Goal: Obtain resource: Obtain resource

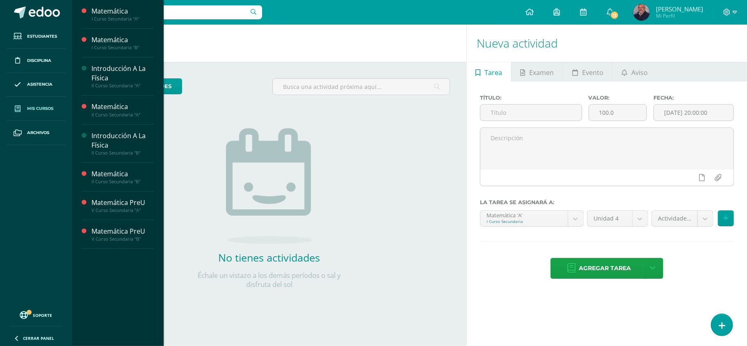
click at [41, 110] on span "Mis cursos" at bounding box center [40, 108] width 26 height 7
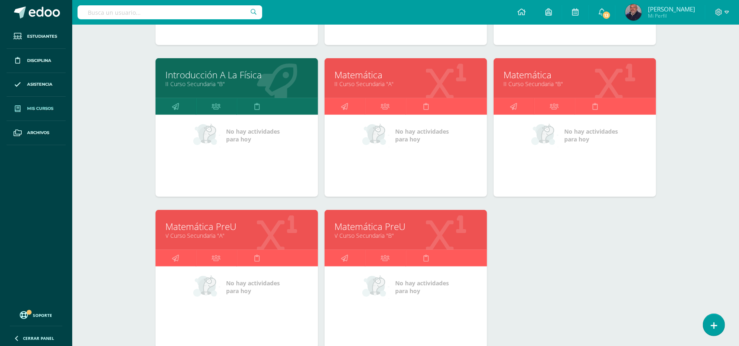
scroll to position [248, 0]
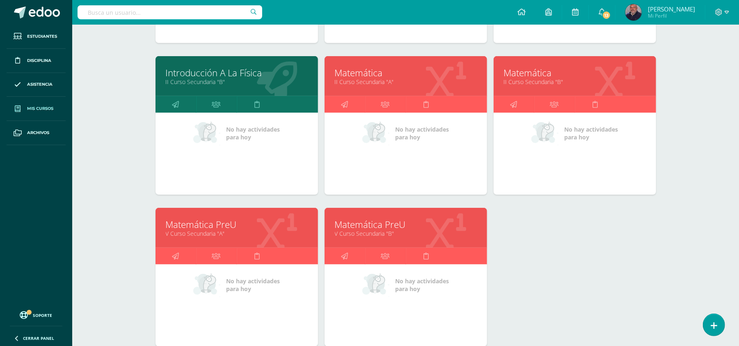
click at [199, 230] on link "V Curso Secundaria "A"" at bounding box center [237, 234] width 142 height 8
click at [209, 228] on link "Matemática PreU" at bounding box center [237, 224] width 142 height 13
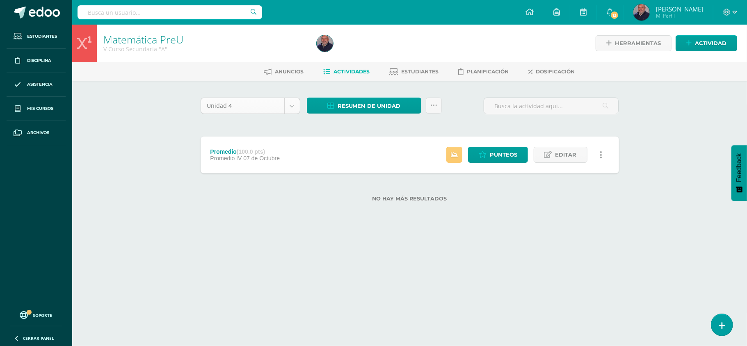
click at [294, 108] on body "Estudiantes Disciplina Asistencia Mis cursos Archivos Soporte Ayuda Reportar un…" at bounding box center [373, 114] width 747 height 228
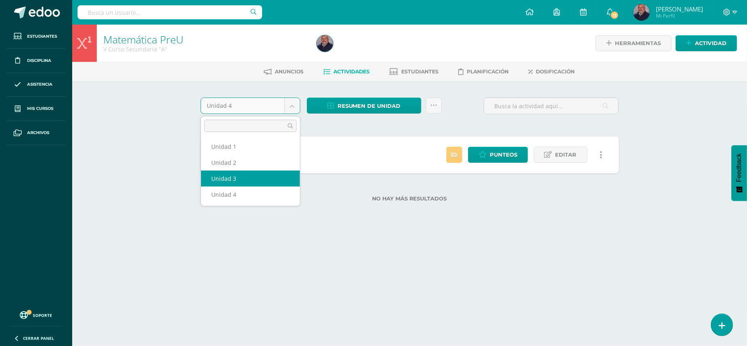
select select "Unidad 3"
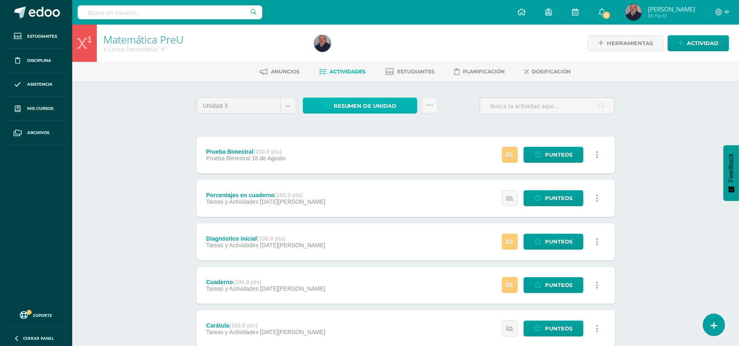
click at [377, 105] on span "Resumen de unidad" at bounding box center [364, 105] width 63 height 15
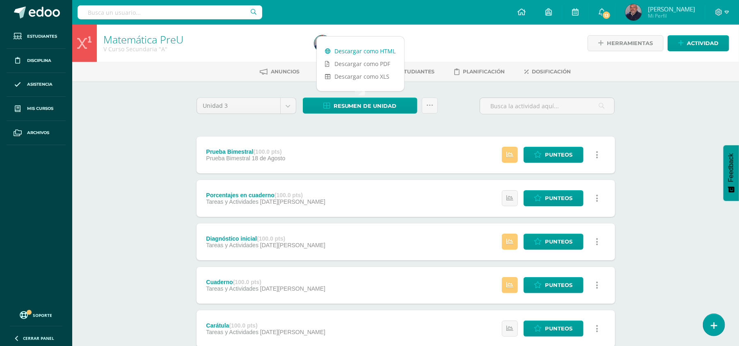
click at [353, 47] on link "Descargar como HTML" at bounding box center [360, 51] width 87 height 13
click at [138, 97] on div "Matemática PreU V Curso Secundaria "A" Herramientas Detalle de asistencias Acti…" at bounding box center [405, 213] width 666 height 377
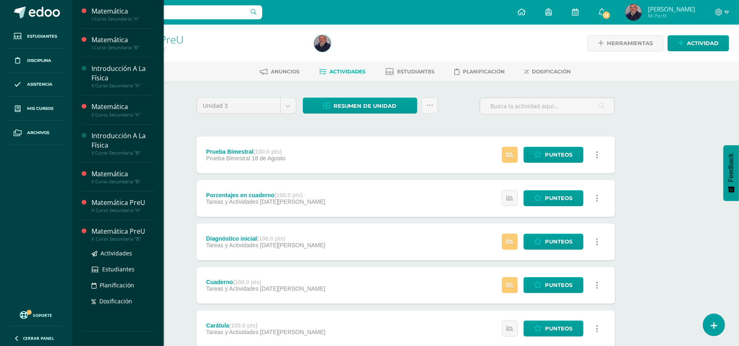
click at [130, 239] on div "V Curso Secundaria "B"" at bounding box center [122, 239] width 62 height 6
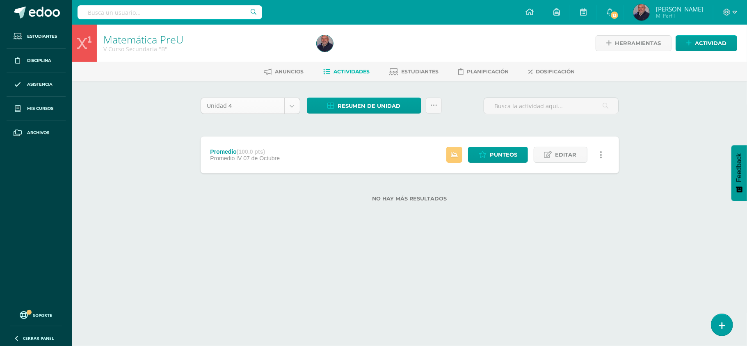
click at [297, 105] on body "Estudiantes Disciplina Asistencia Mis cursos Archivos Soporte Ayuda Reportar un…" at bounding box center [373, 114] width 747 height 228
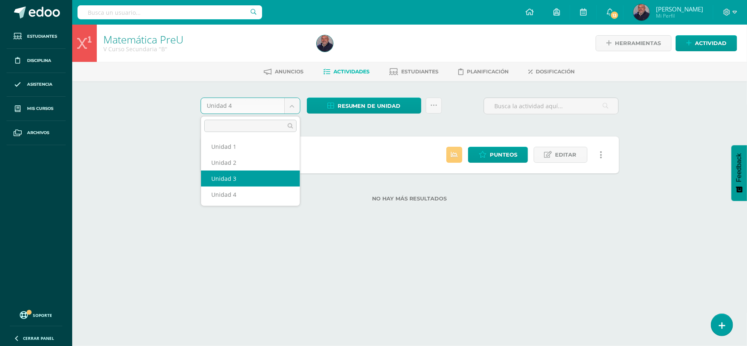
select select "Unidad 3"
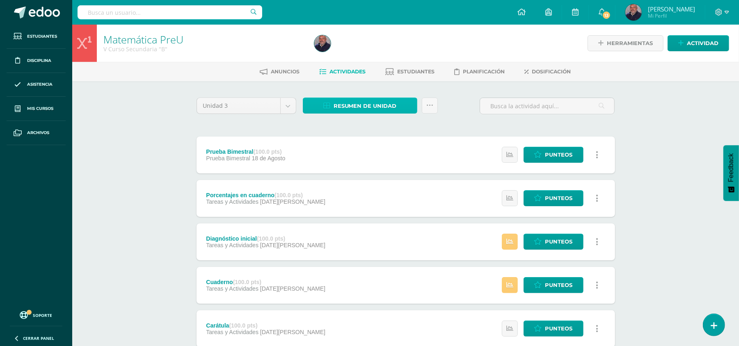
click at [371, 107] on span "Resumen de unidad" at bounding box center [364, 105] width 63 height 15
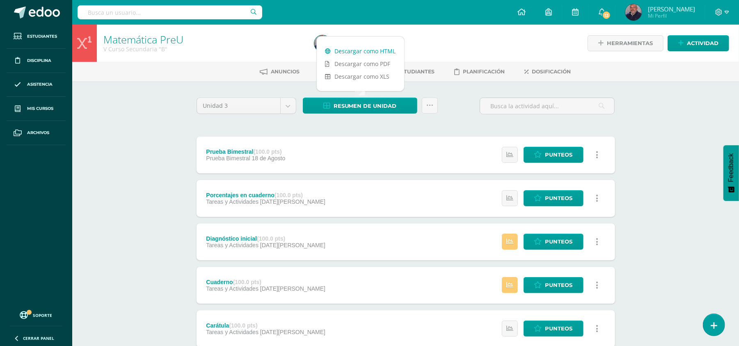
click at [368, 52] on link "Descargar como HTML" at bounding box center [360, 51] width 87 height 13
